Goal: Use online tool/utility: Utilize a website feature to perform a specific function

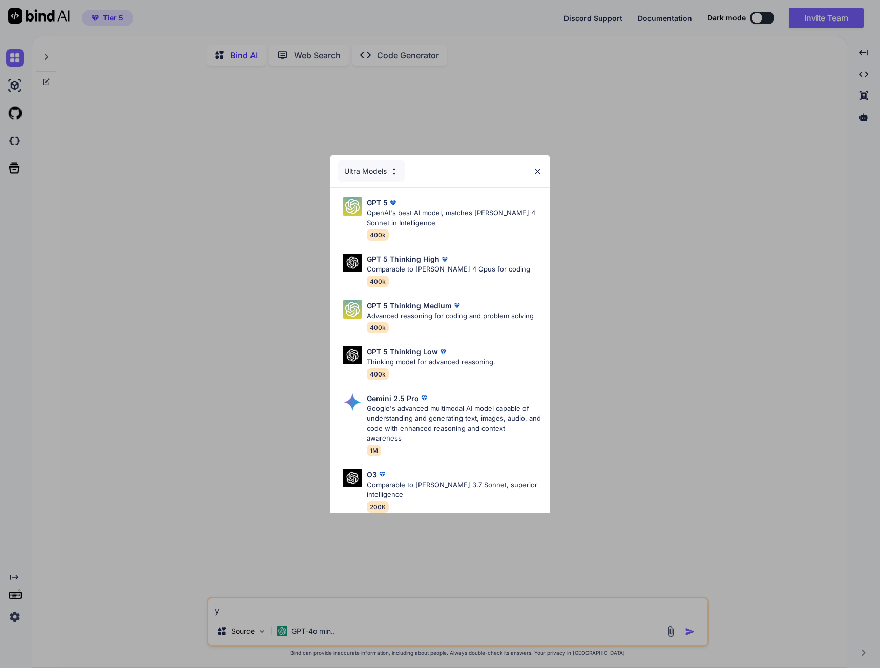
type textarea "x"
click at [541, 170] on img at bounding box center [538, 171] width 9 height 9
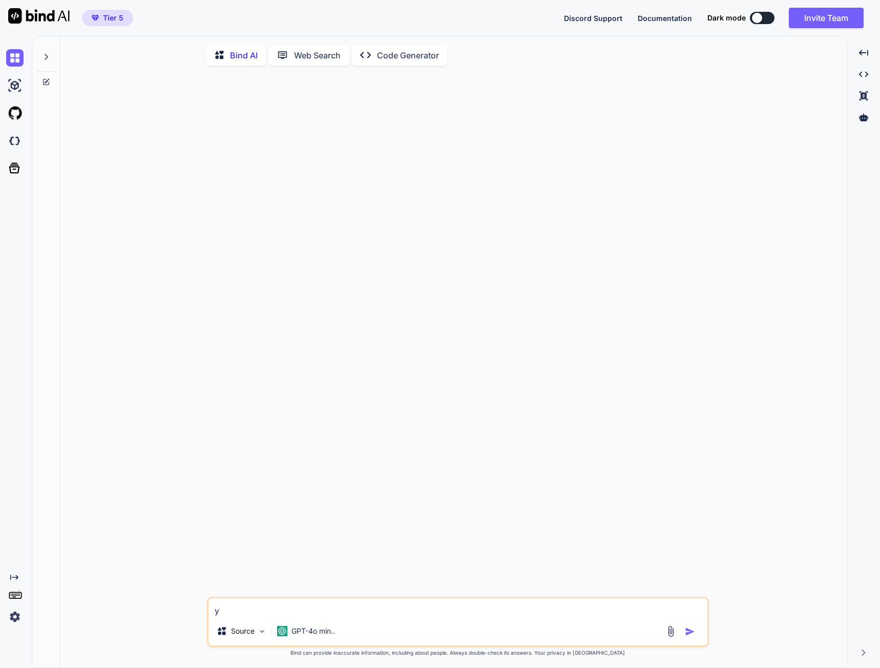
click at [13, 618] on img at bounding box center [14, 616] width 17 height 17
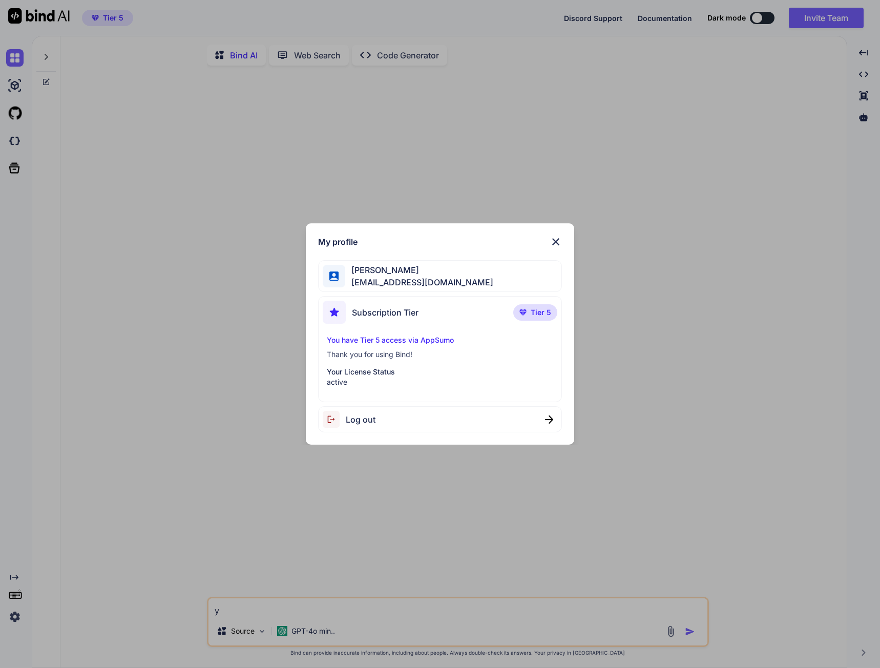
click at [142, 193] on div "My profile [PERSON_NAME] [EMAIL_ADDRESS][DOMAIN_NAME] Subscription Tier Tier 5 …" at bounding box center [440, 334] width 880 height 668
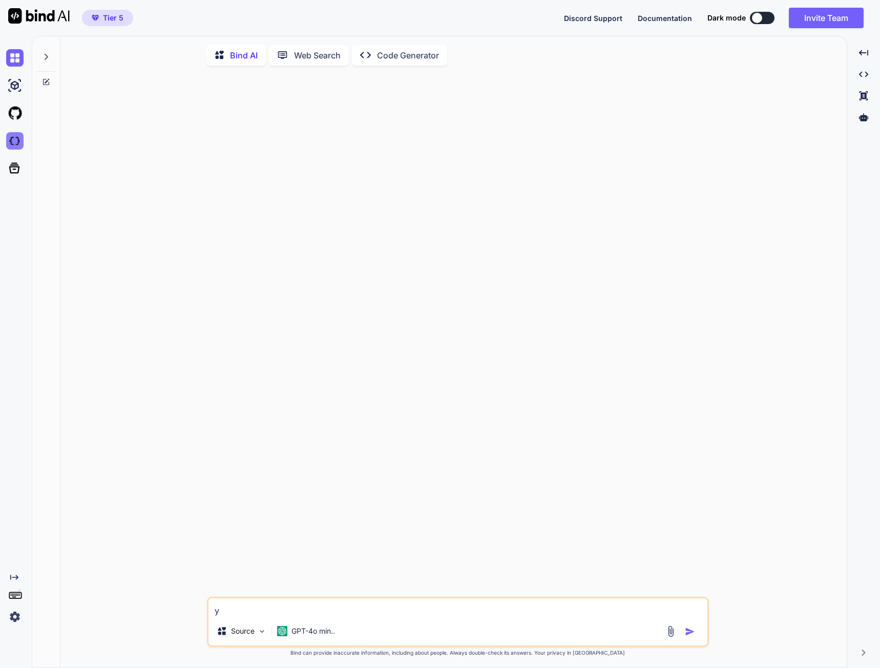
click at [11, 140] on img at bounding box center [14, 140] width 17 height 17
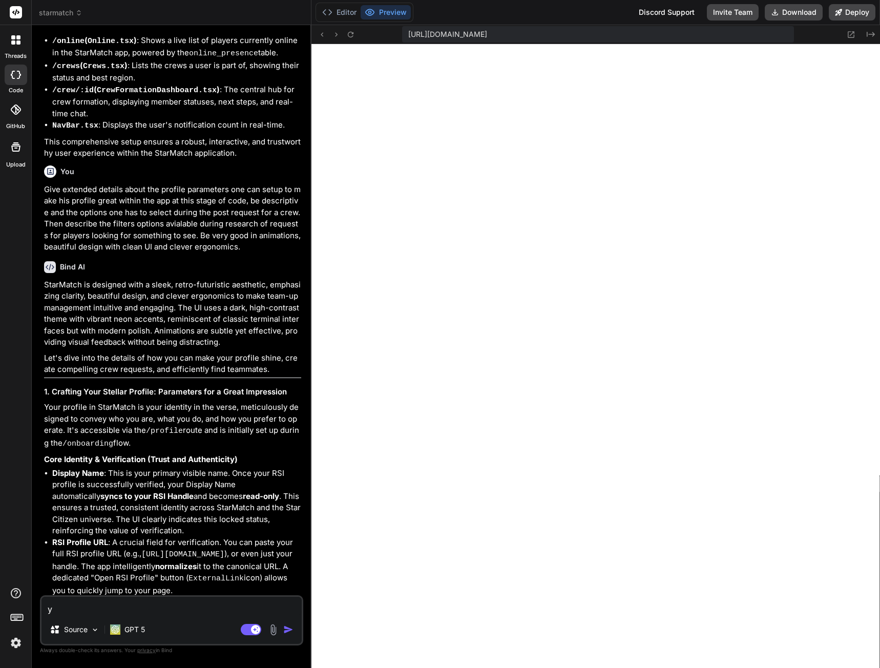
scroll to position [204, 0]
click at [69, 13] on span "starmatch" at bounding box center [61, 13] width 44 height 10
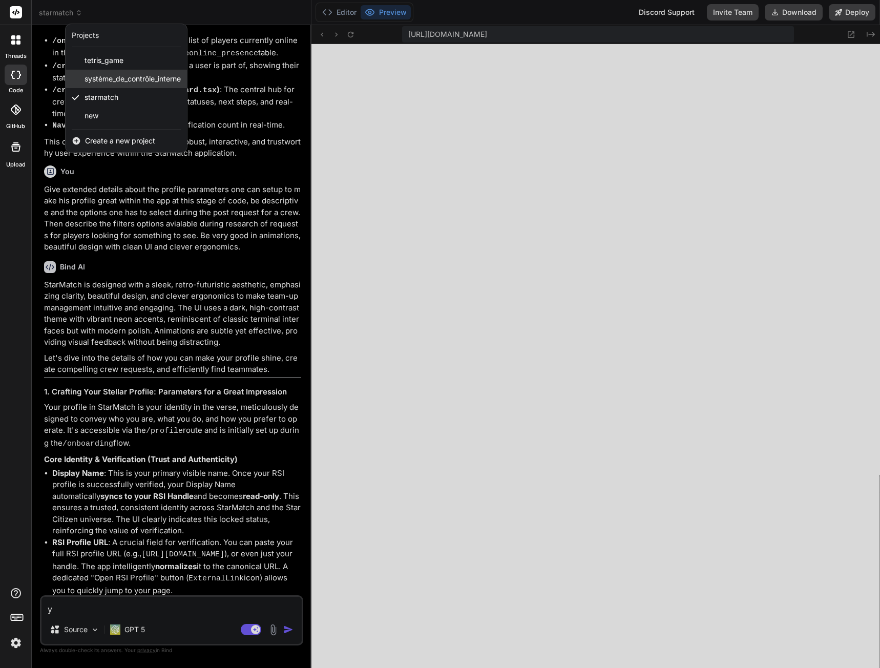
click at [122, 75] on span "système_de_contrôle_interne" at bounding box center [133, 79] width 96 height 10
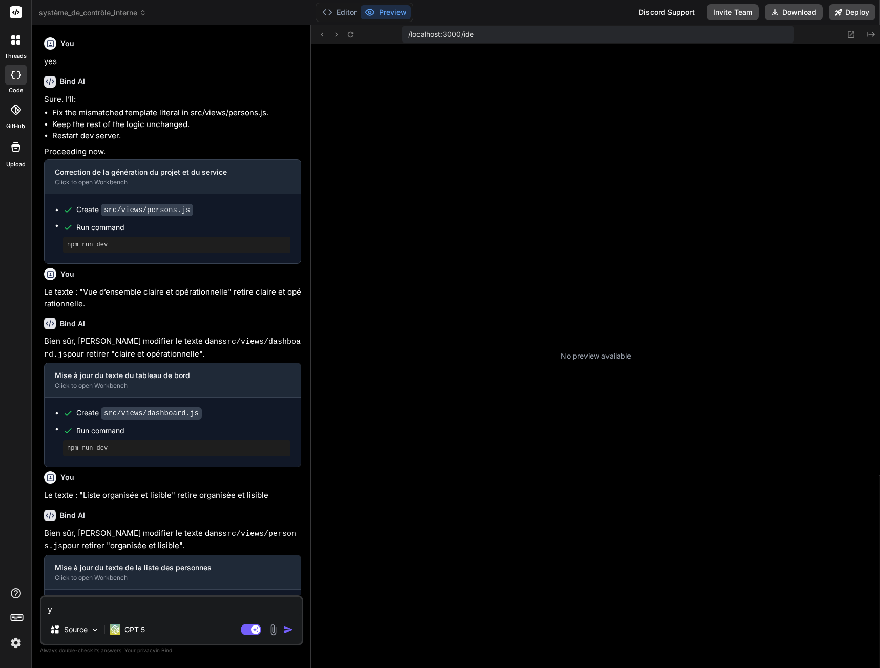
type textarea "x"
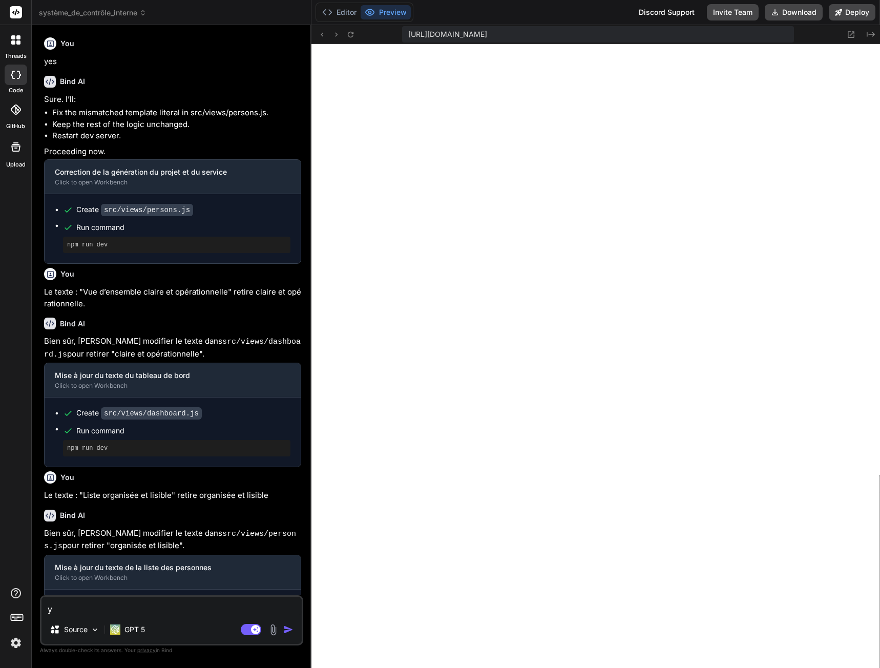
scroll to position [613, 0]
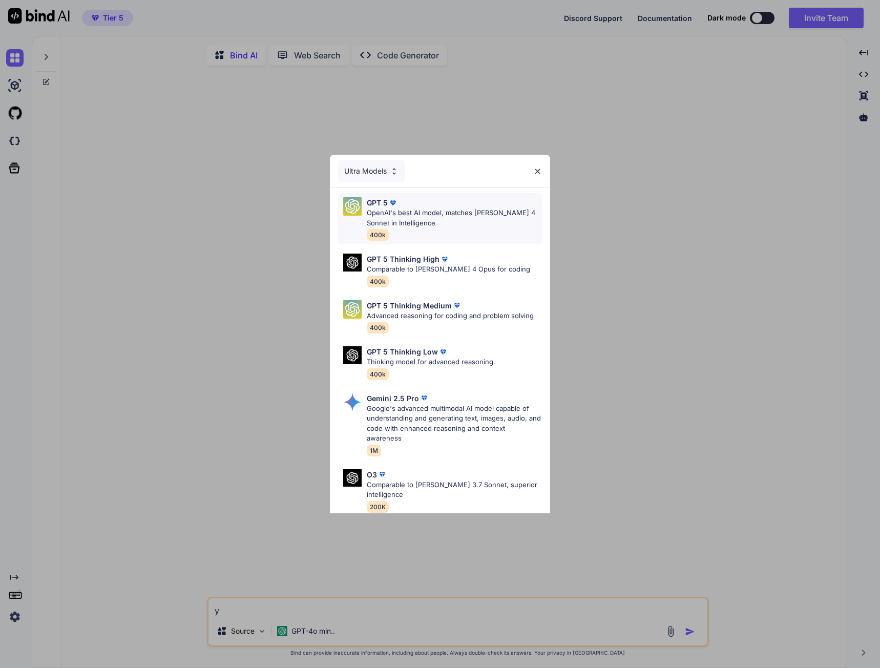
click at [375, 223] on p "OpenAI's best AI model, matches [PERSON_NAME] 4 Sonnet in Intelligence" at bounding box center [454, 218] width 175 height 20
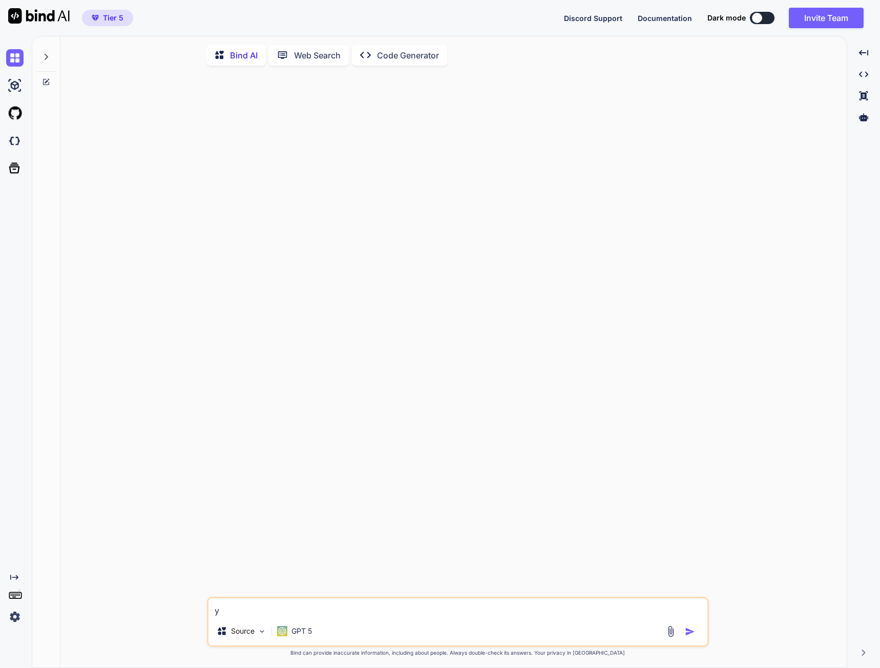
type textarea "x"
click at [20, 140] on img at bounding box center [14, 140] width 17 height 17
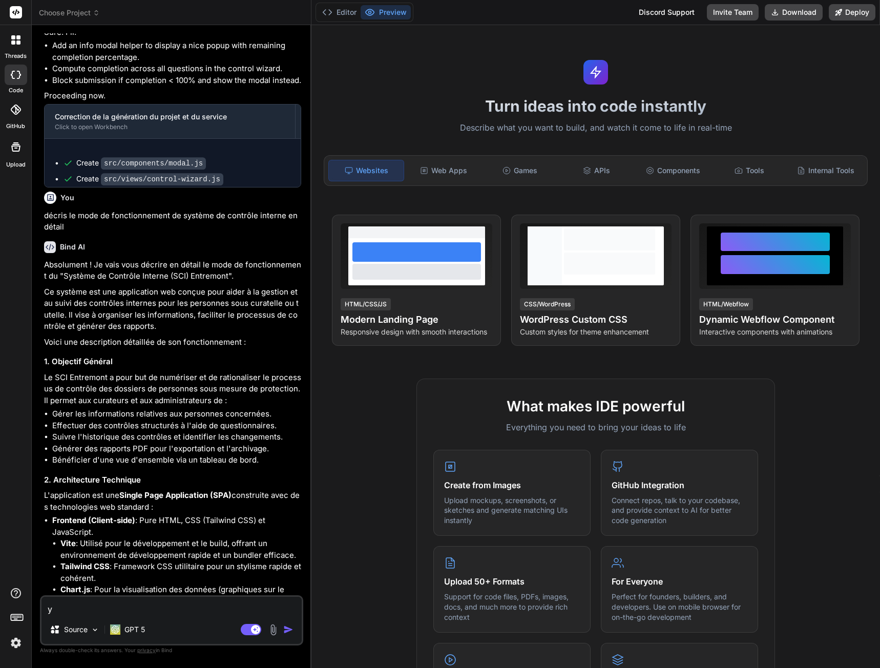
scroll to position [629, 0]
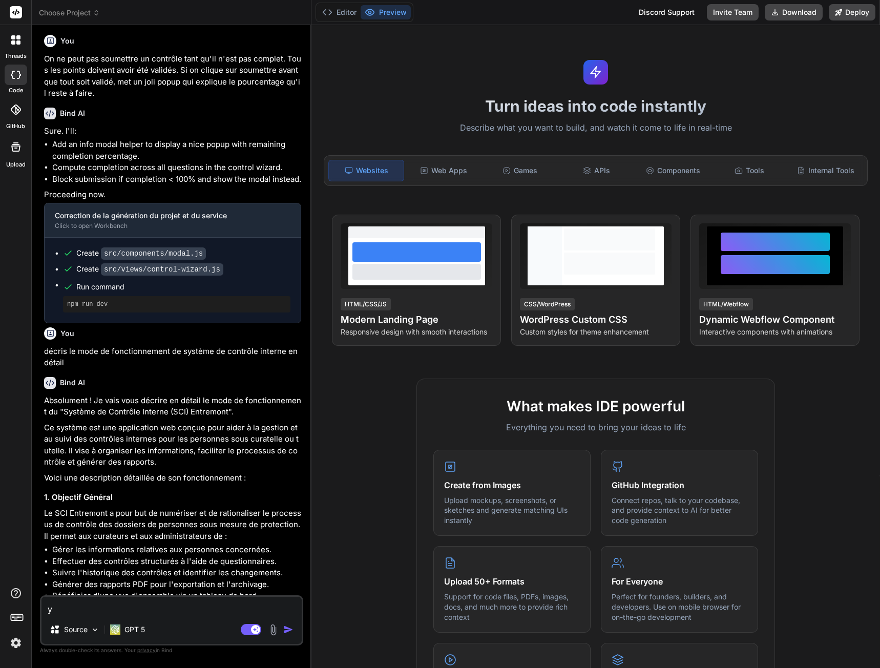
click at [86, 14] on span "Choose Project" at bounding box center [69, 13] width 61 height 10
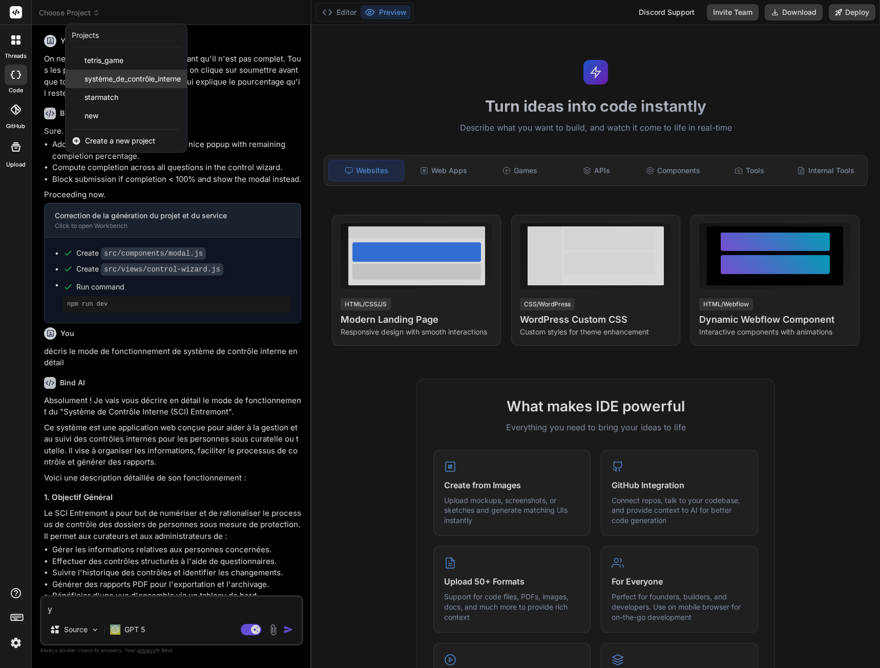
click at [113, 78] on span "système_de_contrôle_interne" at bounding box center [133, 79] width 96 height 10
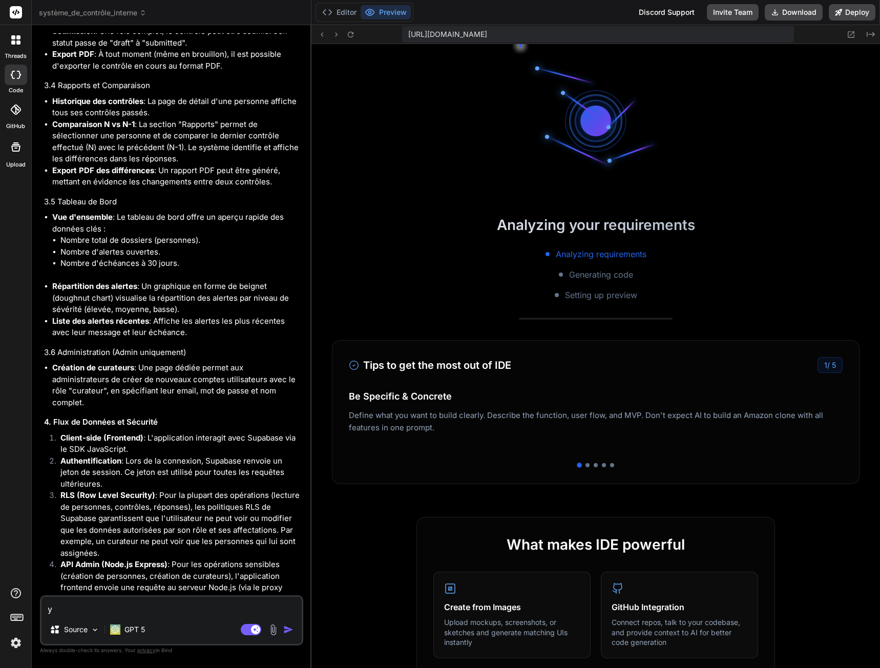
scroll to position [380, 0]
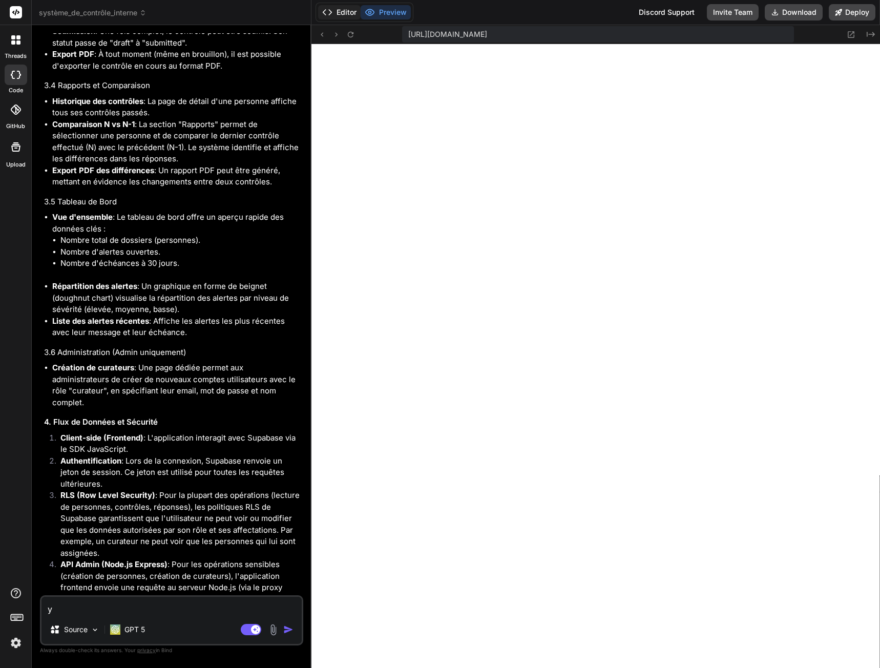
click at [321, 14] on button "Editor" at bounding box center [339, 12] width 43 height 14
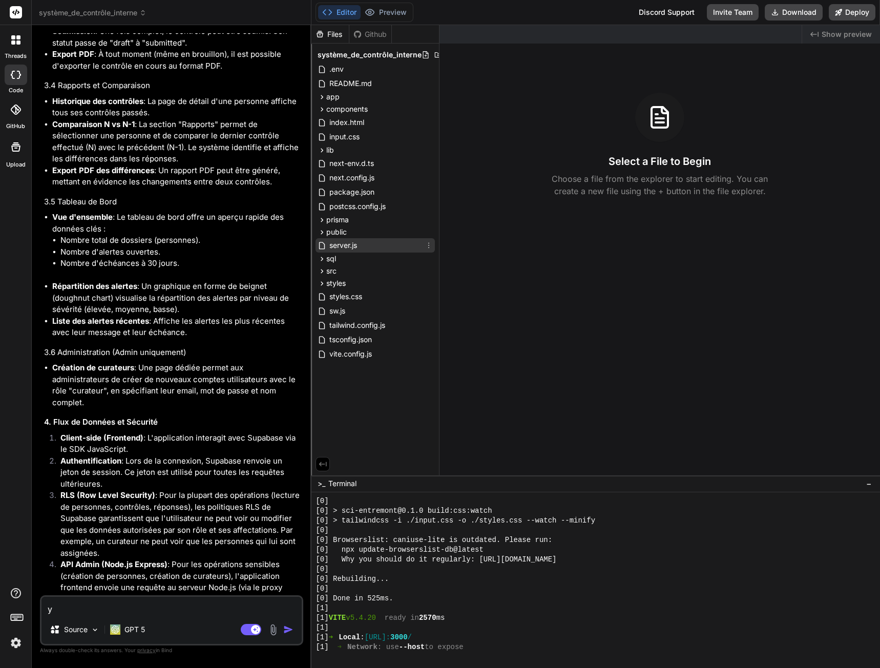
click at [358, 245] on span "server.js" at bounding box center [344, 245] width 30 height 12
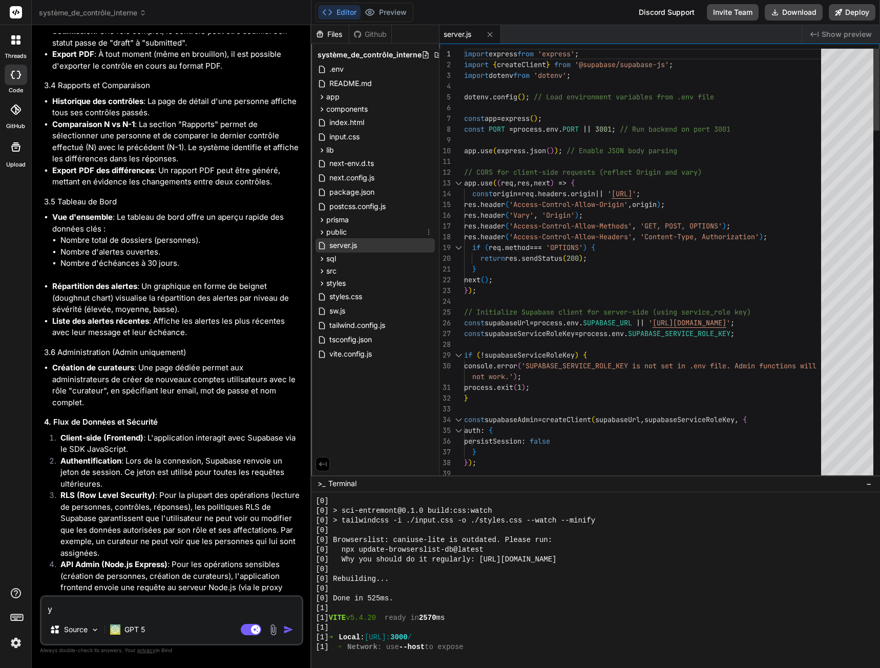
type textarea "x"
click at [360, 261] on div "sql" at bounding box center [375, 259] width 119 height 12
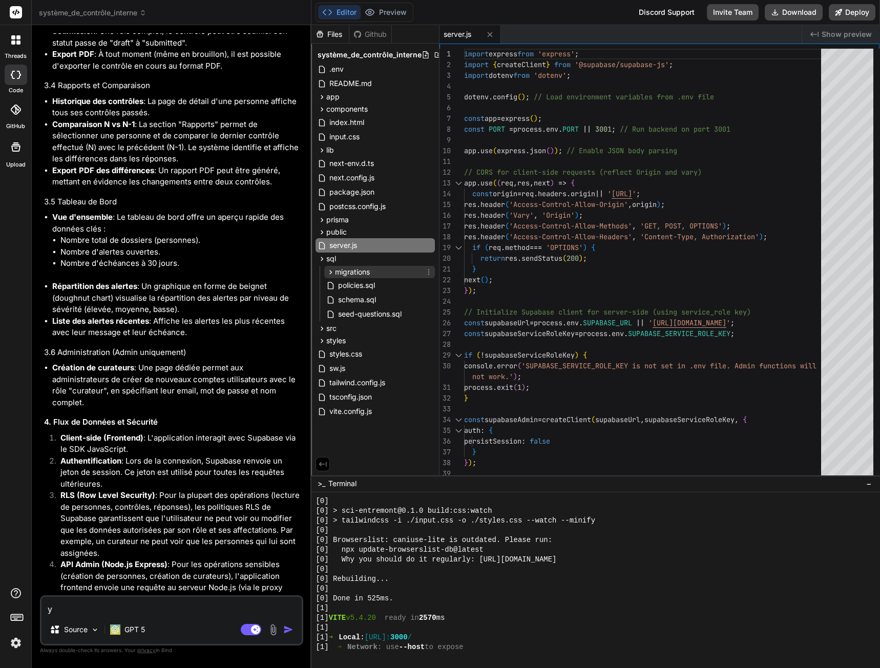
click at [360, 273] on span "migrations" at bounding box center [352, 272] width 35 height 10
click at [368, 316] on span "schema.sql" at bounding box center [357, 316] width 40 height 12
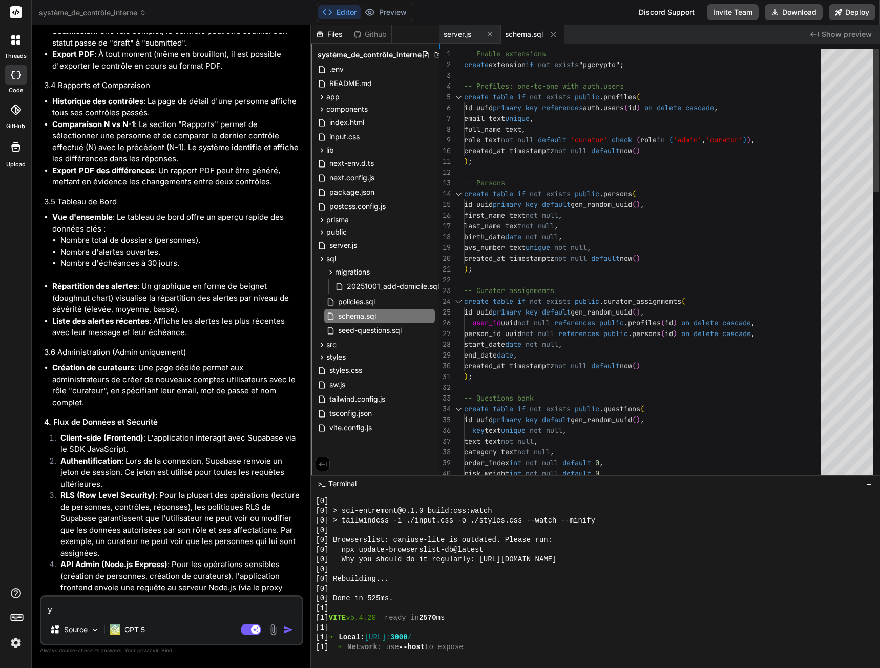
scroll to position [0, 0]
type textarea "-- Enable extensions create extension if not exists "pgcrypto"; -- Profiles: on…"
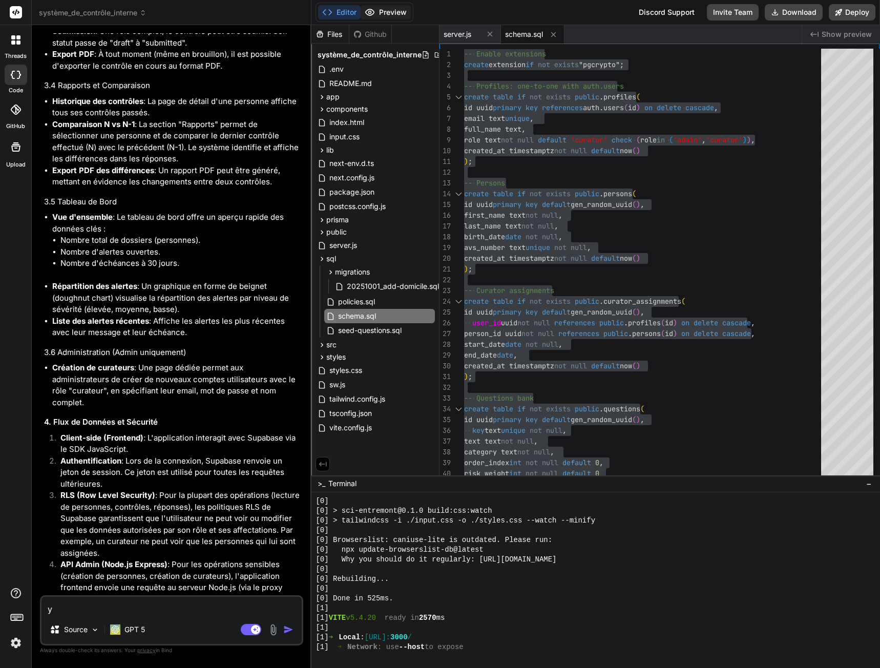
click at [390, 11] on button "Preview" at bounding box center [386, 12] width 50 height 14
